Goal: Transaction & Acquisition: Purchase product/service

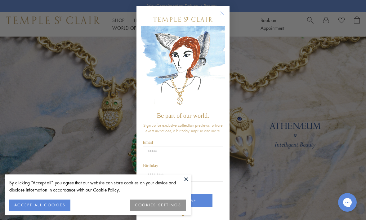
click at [227, 9] on form "Be part of our world. Sign up for exclusive collection previews, private event …" at bounding box center [182, 116] width 93 height 221
click at [221, 12] on circle "Close dialog" at bounding box center [222, 13] width 7 height 7
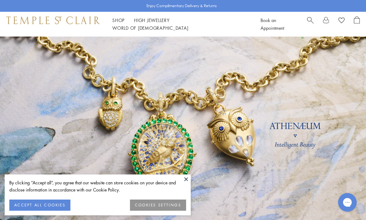
click at [312, 22] on span "Search" at bounding box center [310, 19] width 7 height 7
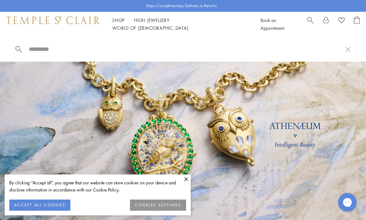
click at [109, 49] on input "search" at bounding box center [186, 49] width 317 height 7
type input "*********"
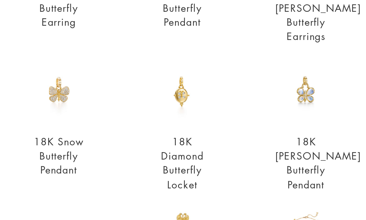
scroll to position [85, 0]
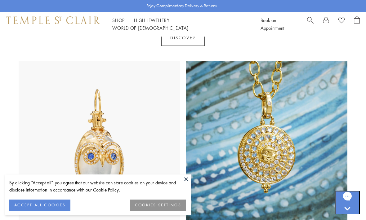
scroll to position [273, 0]
click at [308, 26] on link "Search" at bounding box center [310, 24] width 7 height 16
click at [86, 53] on input "search" at bounding box center [186, 49] width 317 height 7
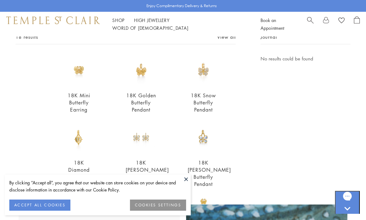
scroll to position [43, 0]
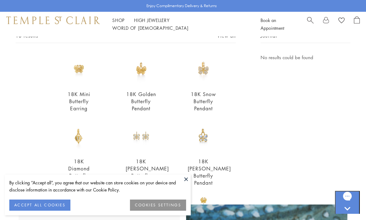
type input "*********"
click at [192, 195] on div "18K Luna Butterfly Pendant $2,600" at bounding box center [188, 158] width 62 height 74
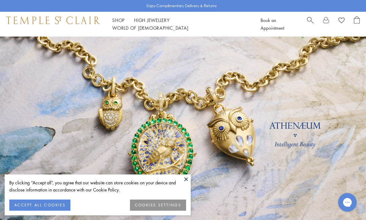
click at [313, 20] on span "Search" at bounding box center [310, 19] width 7 height 7
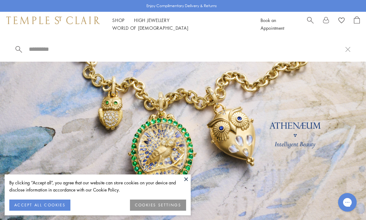
click at [152, 49] on input "search" at bounding box center [186, 49] width 317 height 7
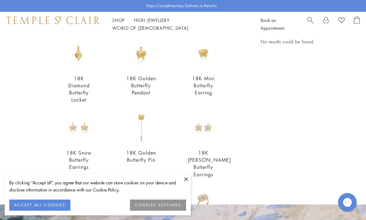
scroll to position [59, 0]
type input "*********"
click at [33, 203] on button "ACCEPT ALL COOKIES" at bounding box center [39, 205] width 61 height 11
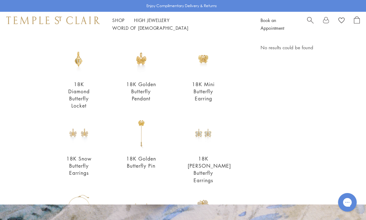
scroll to position [76, 0]
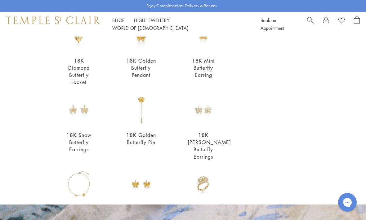
click at [195, 119] on img at bounding box center [203, 110] width 31 height 31
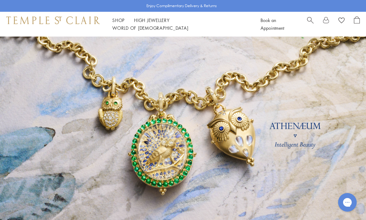
click at [308, 23] on span "Search" at bounding box center [310, 19] width 7 height 7
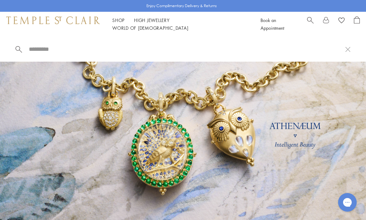
click at [310, 23] on span "Search" at bounding box center [310, 19] width 7 height 7
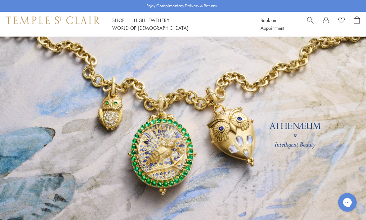
click at [309, 20] on span "Search" at bounding box center [310, 19] width 7 height 7
click at [310, 22] on span "Search" at bounding box center [310, 19] width 7 height 7
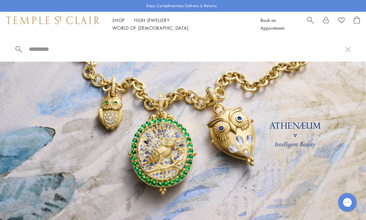
click at [73, 52] on input "search" at bounding box center [186, 49] width 317 height 7
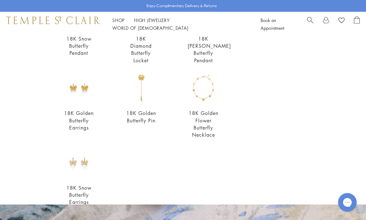
scroll to position [173, 0]
type input "*********"
click at [81, 160] on img at bounding box center [78, 161] width 31 height 31
click at [208, 89] on img at bounding box center [203, 87] width 31 height 31
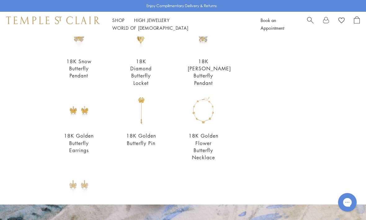
scroll to position [148, 0]
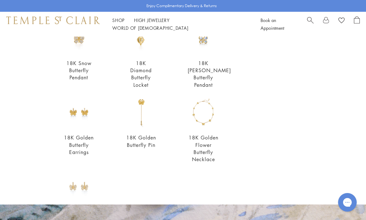
click at [152, 134] on link "18K Golden Butterfly Pin" at bounding box center [141, 141] width 30 height 14
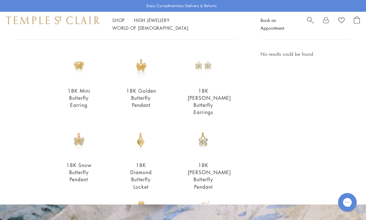
scroll to position [52, 0]
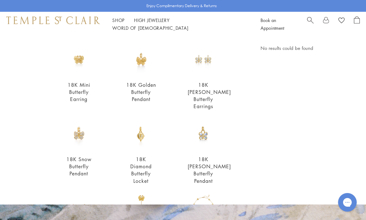
click at [143, 169] on link "18K Diamond Butterfly Locket" at bounding box center [140, 170] width 21 height 28
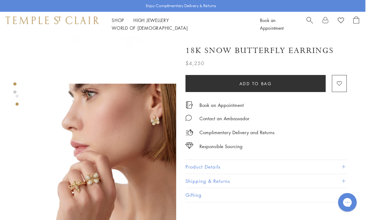
scroll to position [108, 0]
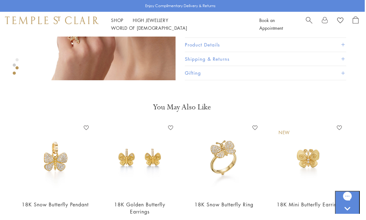
scroll to position [258, 1]
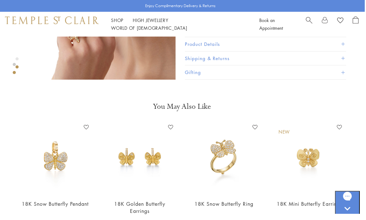
click at [231, 179] on img at bounding box center [224, 158] width 72 height 72
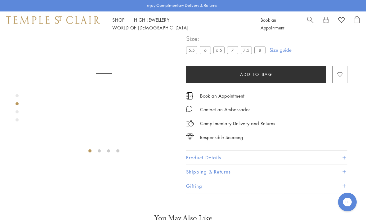
scroll to position [37, 0]
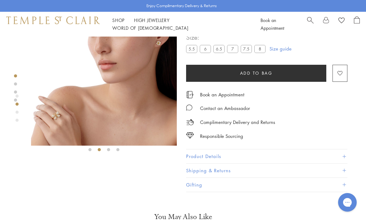
click at [102, 121] on img at bounding box center [104, 73] width 146 height 146
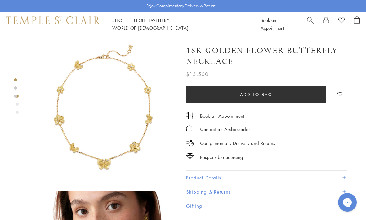
click at [308, 23] on span "Search" at bounding box center [310, 19] width 7 height 7
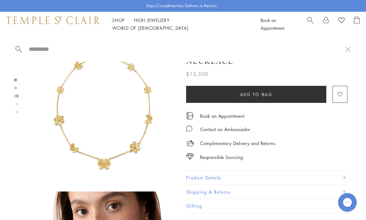
click at [313, 26] on link "Search" at bounding box center [310, 24] width 7 height 16
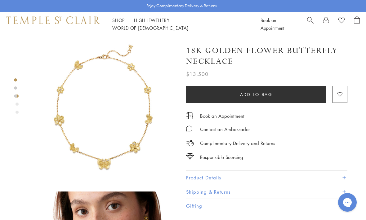
click at [311, 22] on span "Search" at bounding box center [310, 19] width 7 height 7
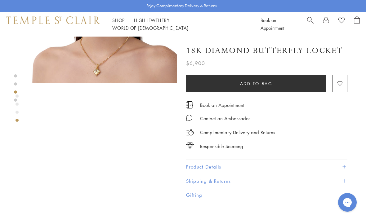
scroll to position [410, 0]
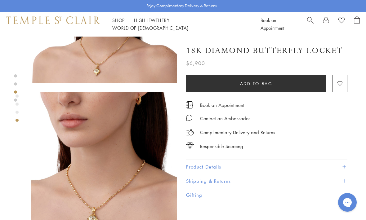
click at [117, 23] on link "Shop Shop" at bounding box center [118, 20] width 12 height 6
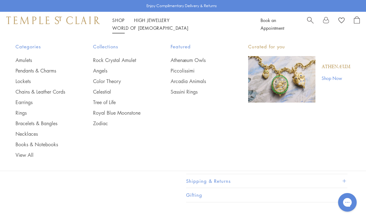
click at [44, 70] on link "Pendants & Charms" at bounding box center [42, 70] width 53 height 7
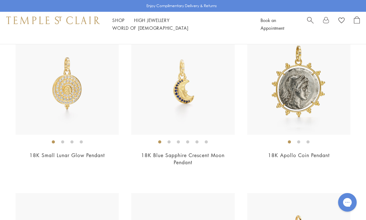
scroll to position [545, 0]
click at [317, 101] on img at bounding box center [298, 83] width 103 height 103
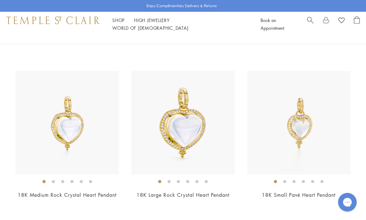
scroll to position [1454, 0]
click at [307, 136] on img at bounding box center [298, 122] width 103 height 103
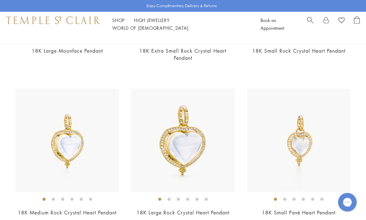
scroll to position [1437, 0]
click at [193, 168] on img at bounding box center [182, 140] width 103 height 103
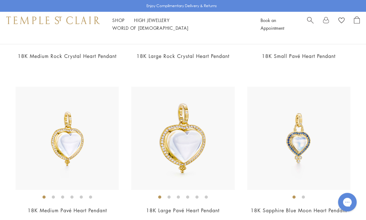
scroll to position [1598, 0]
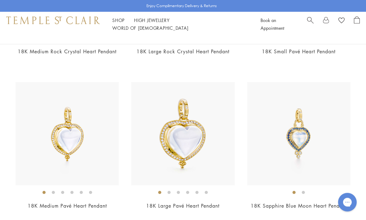
click at [214, 143] on img at bounding box center [182, 133] width 103 height 103
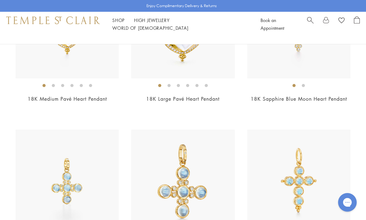
scroll to position [1703, 0]
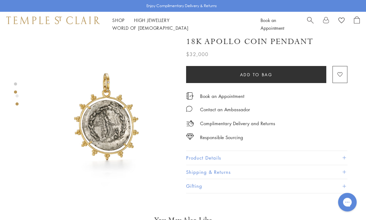
scroll to position [144, 0]
click at [227, 160] on button "Product Details" at bounding box center [266, 158] width 161 height 14
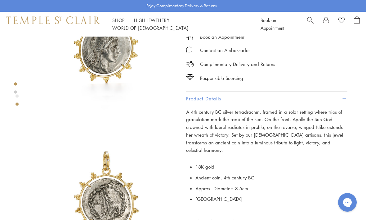
scroll to position [0, 0]
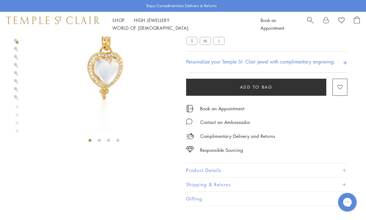
scroll to position [46, 0]
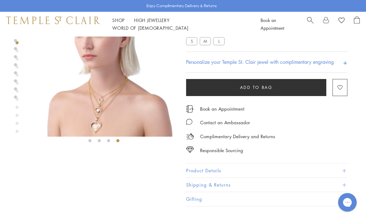
click at [132, 116] on img at bounding box center [104, 64] width 146 height 146
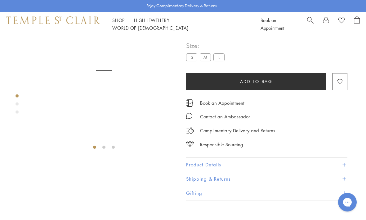
scroll to position [37, 0]
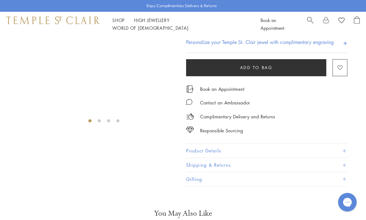
scroll to position [37, 0]
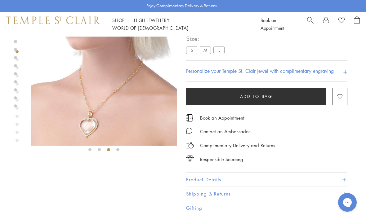
click at [131, 121] on img at bounding box center [104, 73] width 146 height 146
click at [224, 47] on label "L" at bounding box center [218, 51] width 11 height 8
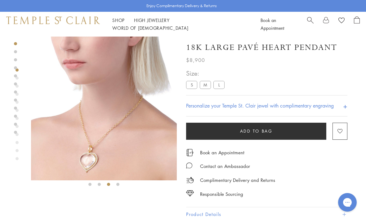
scroll to position [0, 0]
